Goal: Transaction & Acquisition: Purchase product/service

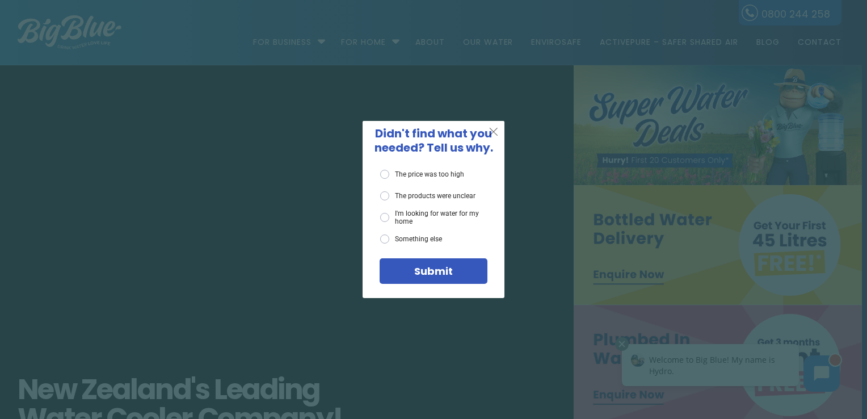
click at [495, 128] on span "X" at bounding box center [494, 131] width 10 height 14
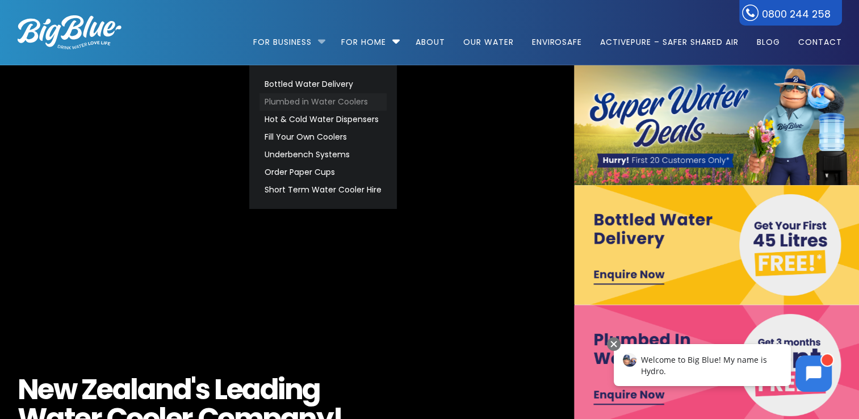
click at [344, 102] on link "Plumbed in Water Coolers" at bounding box center [322, 102] width 127 height 18
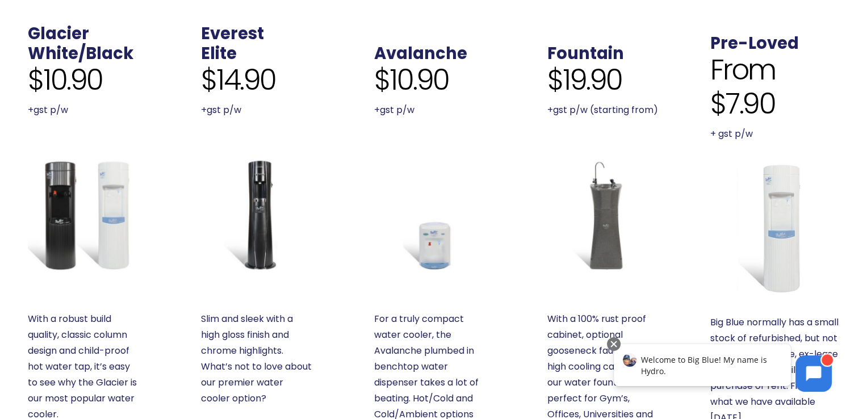
scroll to position [227, 0]
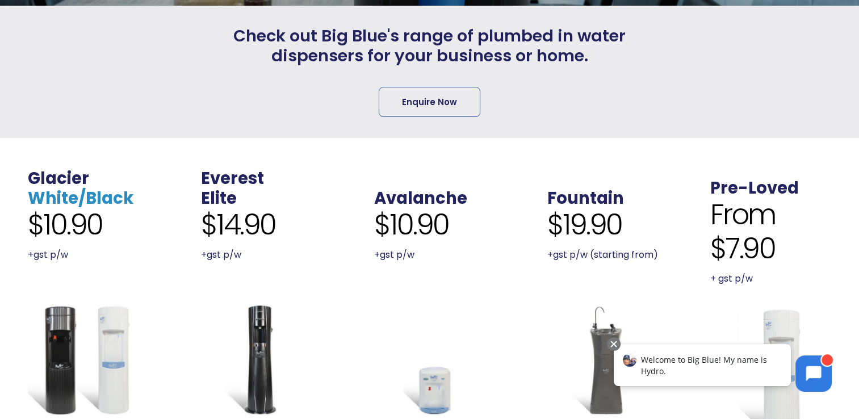
click at [86, 197] on link "White/Black" at bounding box center [81, 198] width 106 height 23
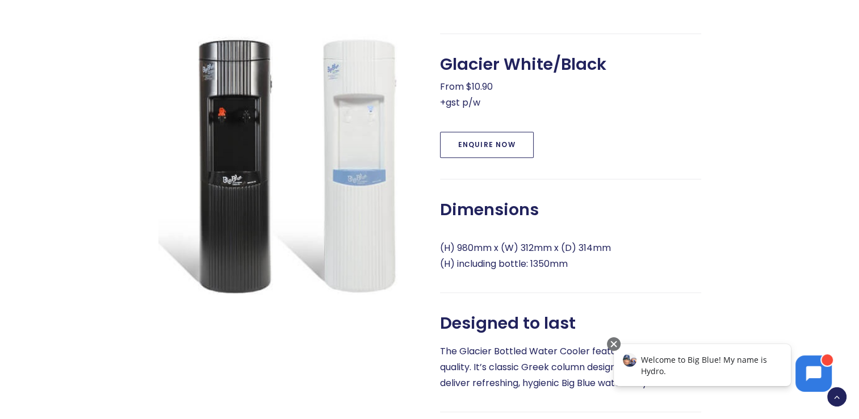
scroll to position [454, 0]
